Goal: Task Accomplishment & Management: Use online tool/utility

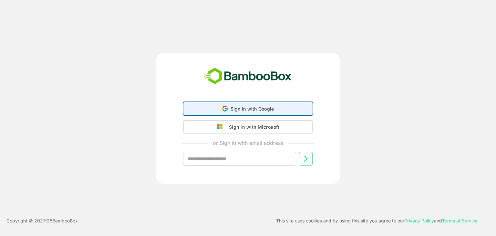
click at [277, 114] on div "Sign in with Google Sign in with Google. Opens in new tab" at bounding box center [248, 108] width 121 height 12
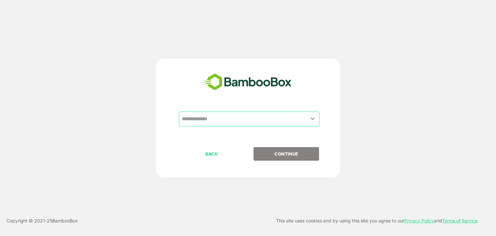
click at [226, 126] on div "​" at bounding box center [249, 118] width 140 height 15
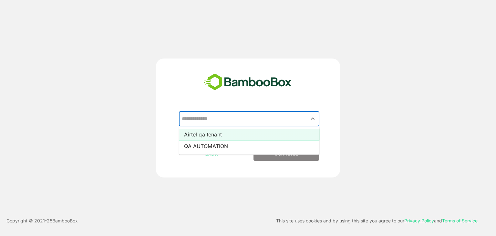
click at [229, 131] on li "Airtel qa tenant" at bounding box center [249, 134] width 140 height 12
type input "**********"
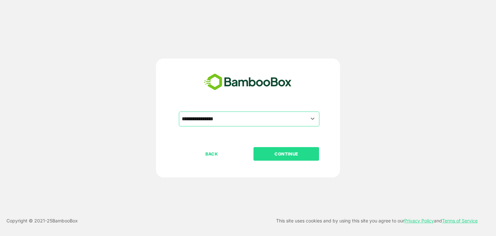
click at [292, 156] on p "CONTINUE" at bounding box center [286, 153] width 65 height 7
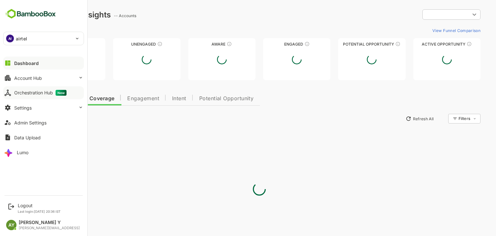
drag, startPoint x: 51, startPoint y: 101, endPoint x: 52, endPoint y: 93, distance: 8.1
click at [52, 93] on div "Dashboard Account Hub Orchestration Hub New Settings Admin Settings Data Upload…" at bounding box center [43, 108] width 87 height 104
click at [52, 93] on div "Orchestration Hub New" at bounding box center [40, 93] width 52 height 6
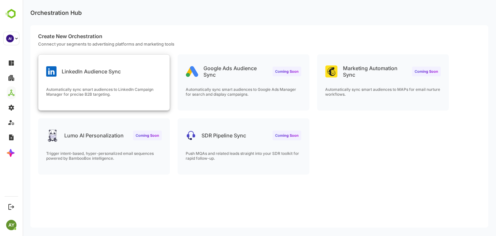
click at [99, 71] on p "LinkedIn Audience Sync" at bounding box center [91, 71] width 59 height 6
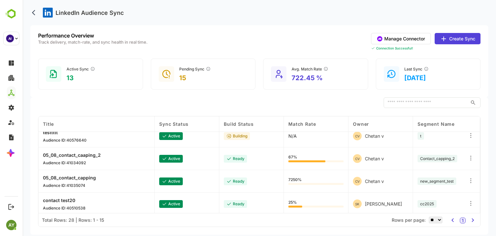
scroll to position [29, 0]
